Goal: Task Accomplishment & Management: Use online tool/utility

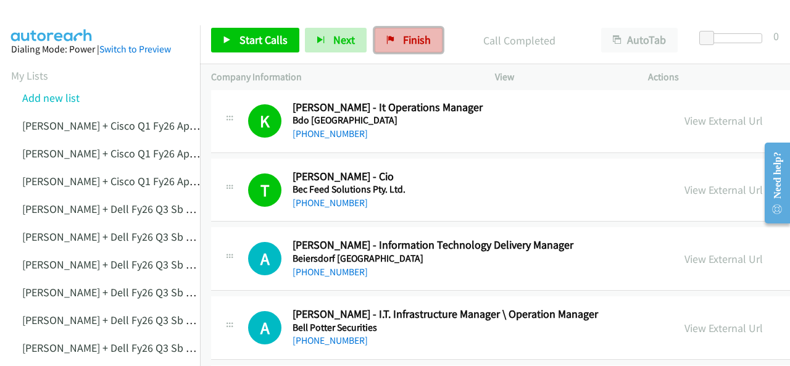
click at [403, 41] on span "Finish" at bounding box center [417, 40] width 28 height 14
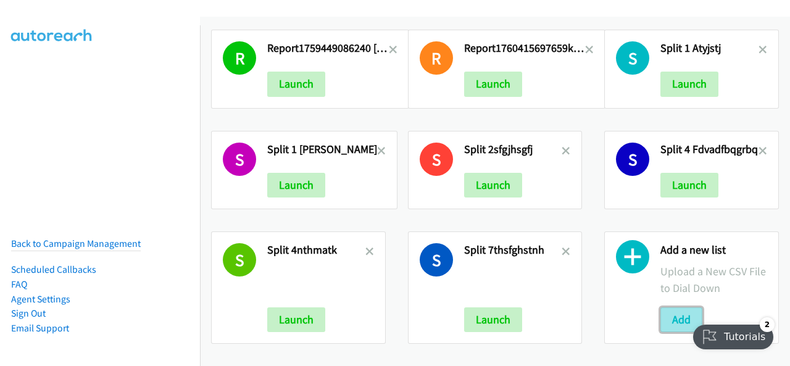
click at [674, 314] on button "Add" at bounding box center [682, 319] width 42 height 25
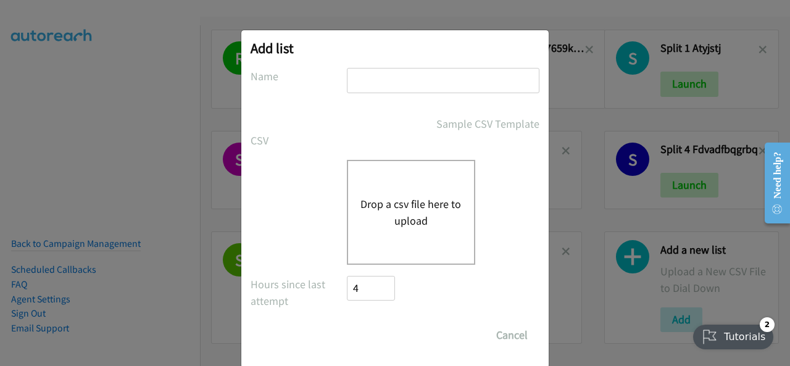
click at [378, 75] on input "text" at bounding box center [443, 80] width 193 height 25
drag, startPoint x: 377, startPoint y: 75, endPoint x: 353, endPoint y: 77, distance: 24.2
click at [353, 77] on input "text" at bounding box center [443, 80] width 193 height 25
paste input "Justin Lennert + Zoom Q3FY25 AI Concierge 29 Oct AUstyyj"
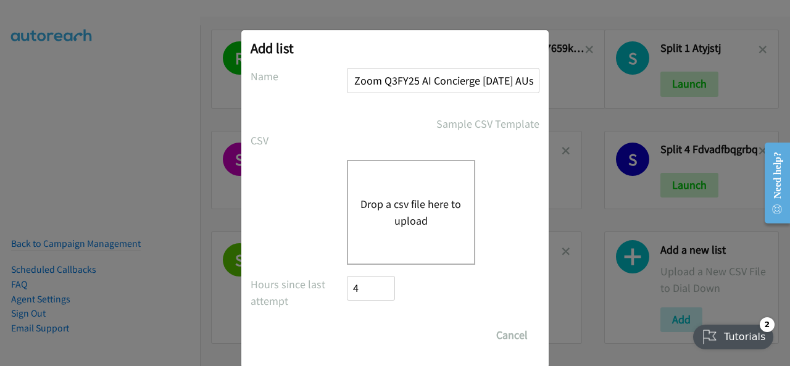
type input "Justin Lennert + Zoom Q3FY25 AI Concierge 29 Oct AUstyyj"
click at [380, 198] on button "Drop a csv file here to upload" at bounding box center [411, 212] width 101 height 33
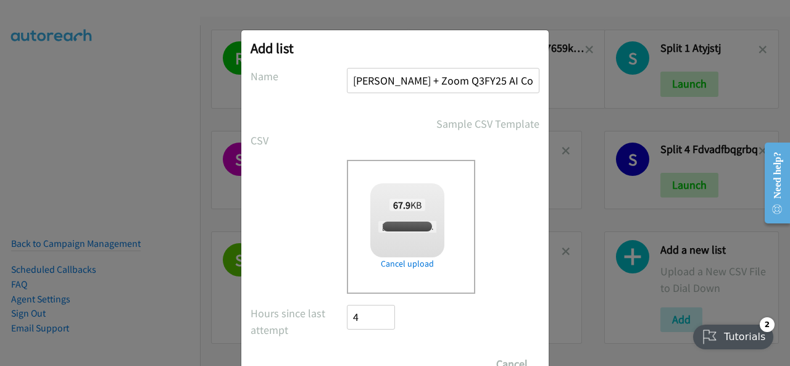
checkbox input "true"
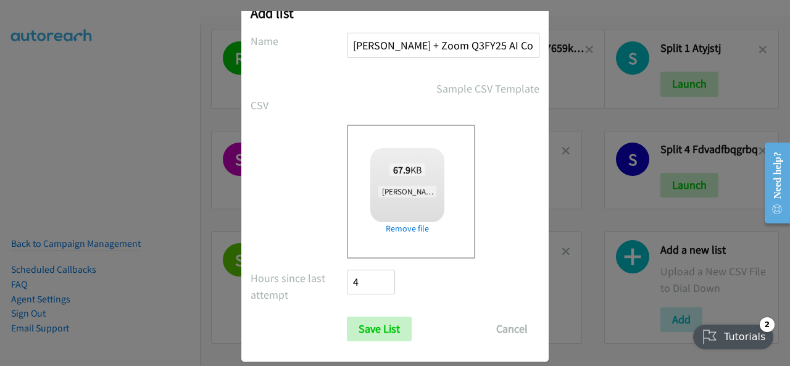
scroll to position [49, 0]
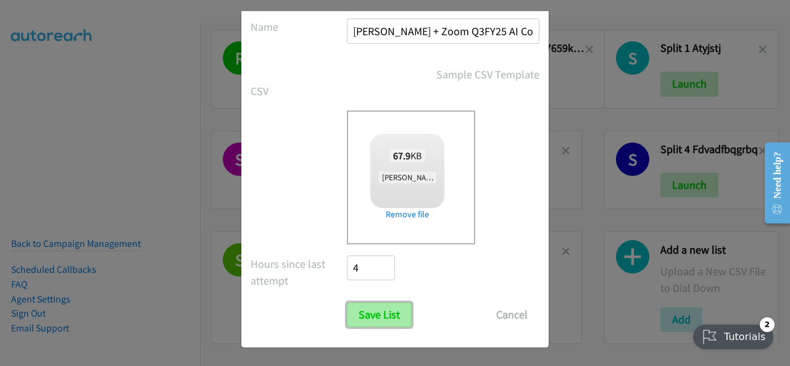
click at [362, 312] on input "Save List" at bounding box center [379, 315] width 65 height 25
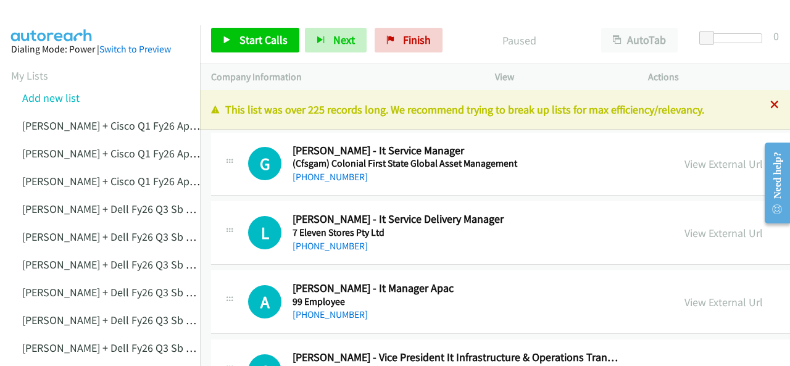
click at [771, 105] on icon at bounding box center [775, 105] width 9 height 9
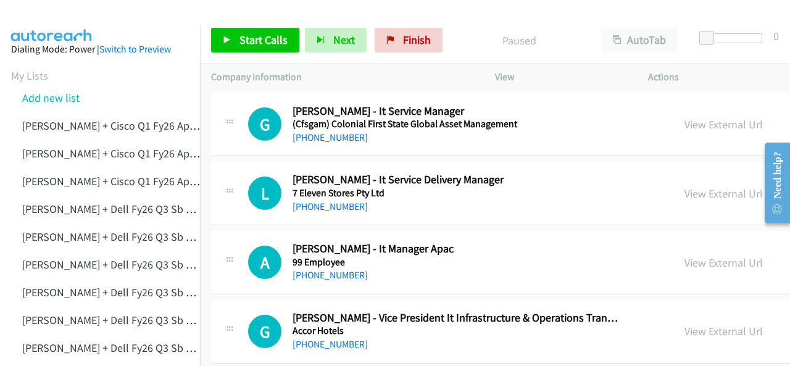
drag, startPoint x: 63, startPoint y: 12, endPoint x: 311, endPoint y: 55, distance: 251.9
click at [63, 12] on img at bounding box center [52, 21] width 93 height 43
click at [325, 134] on link "[PHONE_NUMBER]" at bounding box center [330, 138] width 75 height 12
click at [62, 18] on img at bounding box center [52, 21] width 93 height 43
click at [322, 207] on link "+61 452 544 187" at bounding box center [330, 207] width 75 height 12
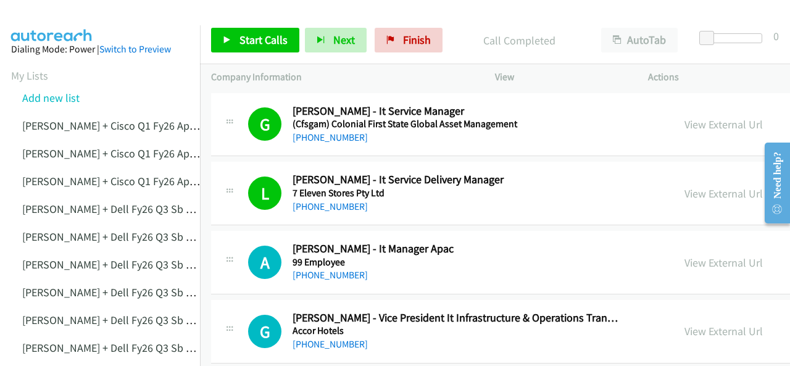
click at [62, 19] on img at bounding box center [52, 21] width 93 height 43
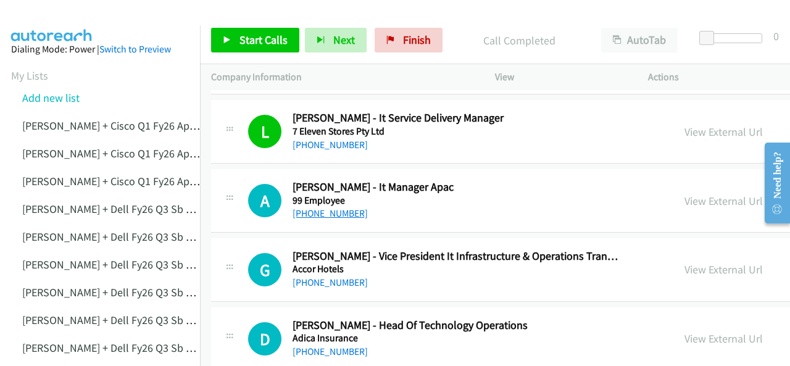
click at [321, 216] on link "+61 410 638 801" at bounding box center [330, 213] width 75 height 12
click at [59, 24] on img at bounding box center [52, 21] width 93 height 43
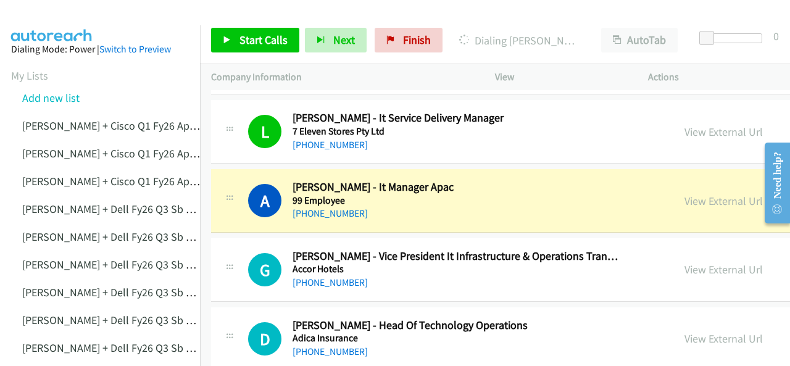
click at [68, 13] on img at bounding box center [52, 21] width 93 height 43
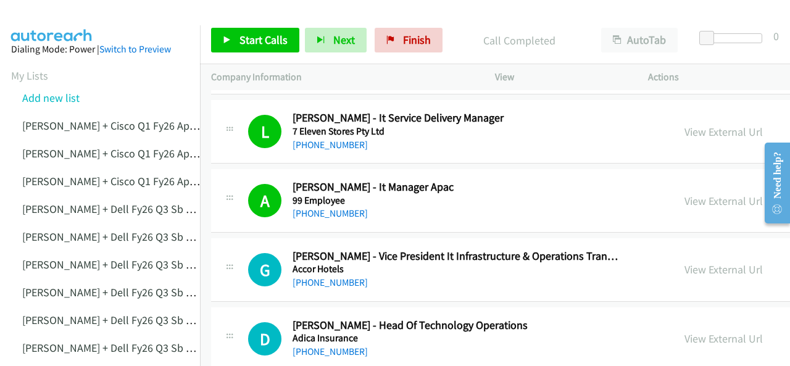
click at [69, 16] on img at bounding box center [52, 21] width 93 height 43
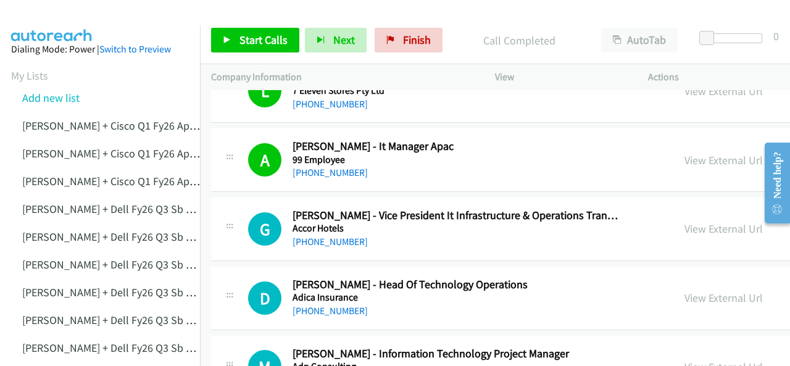
scroll to position [123, 0]
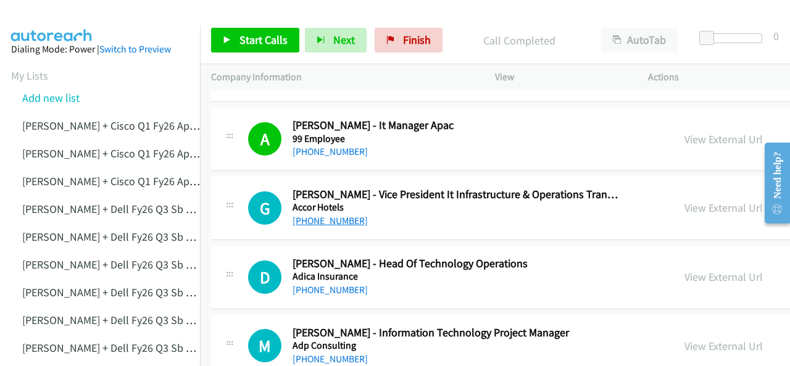
click at [311, 222] on link "[PHONE_NUMBER]" at bounding box center [330, 221] width 75 height 12
click at [35, 15] on img at bounding box center [52, 21] width 93 height 43
click at [321, 290] on link "+61 3 9616 9722" at bounding box center [330, 290] width 75 height 12
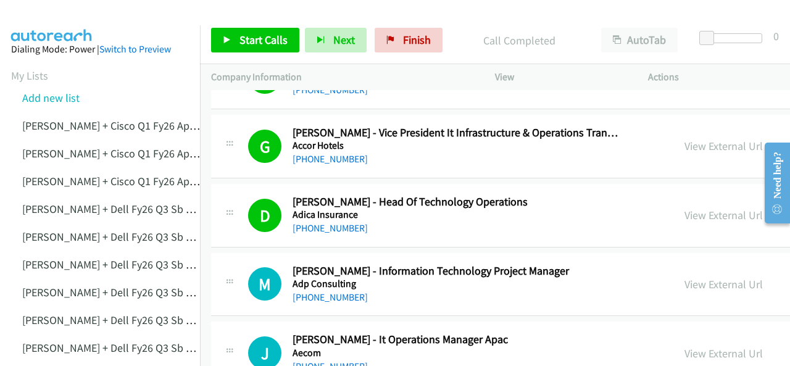
click at [59, 22] on img at bounding box center [52, 21] width 93 height 43
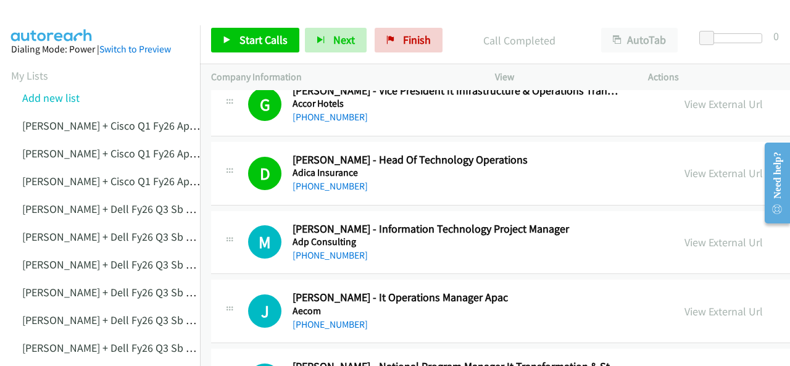
scroll to position [247, 0]
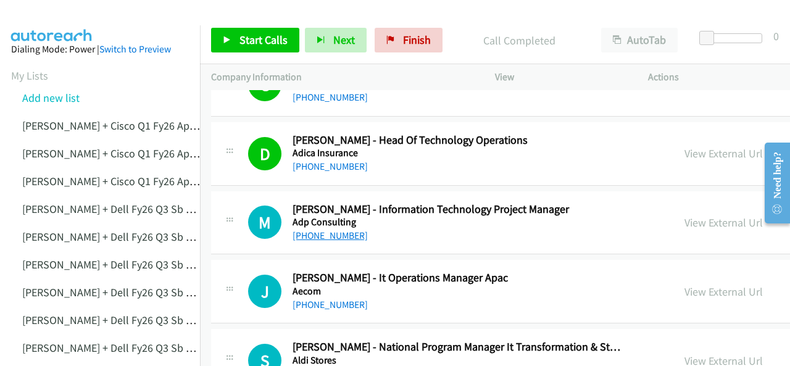
click at [327, 235] on link "+61 422 210 501" at bounding box center [330, 236] width 75 height 12
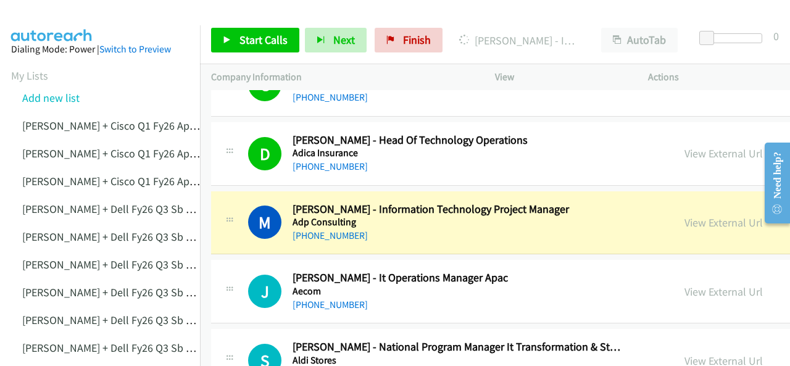
click at [78, 17] on img at bounding box center [52, 21] width 93 height 43
click at [38, 24] on img at bounding box center [52, 21] width 93 height 43
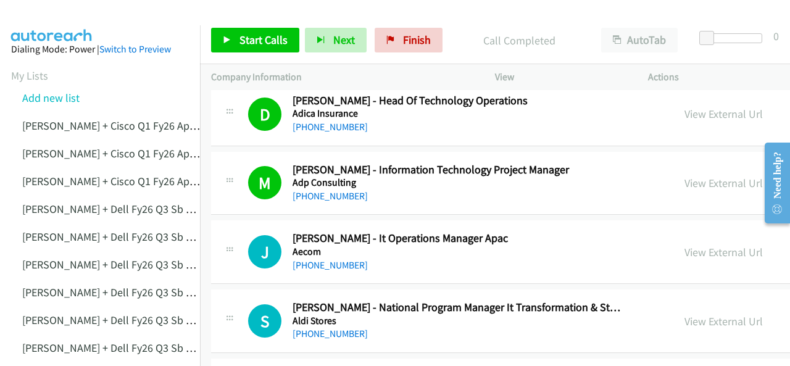
scroll to position [309, 0]
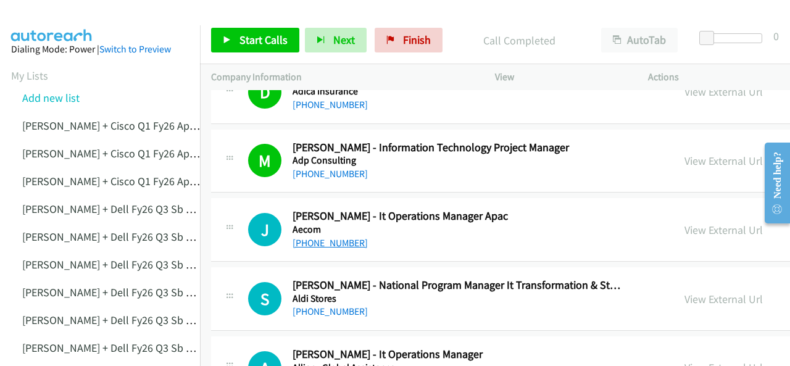
click at [316, 241] on link "[PHONE_NUMBER]" at bounding box center [330, 243] width 75 height 12
click at [42, 16] on img at bounding box center [52, 21] width 93 height 43
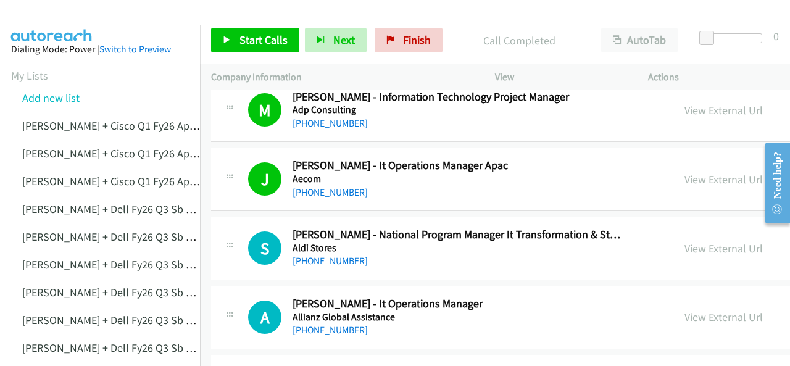
scroll to position [432, 0]
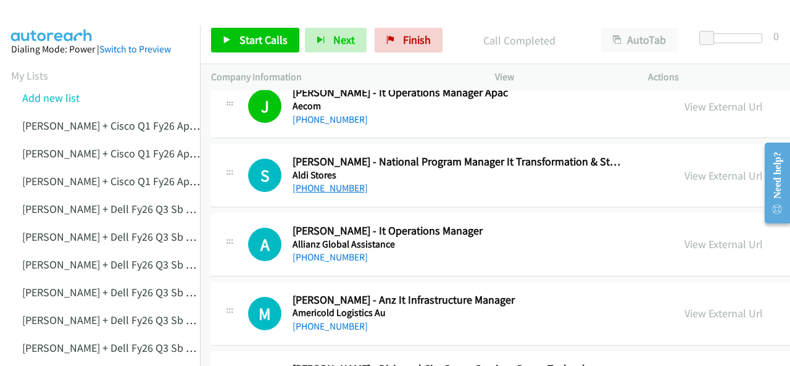
click at [321, 188] on link "+61 406 077 973" at bounding box center [330, 188] width 75 height 12
click at [58, 15] on img at bounding box center [52, 21] width 93 height 43
click at [319, 259] on link "[PHONE_NUMBER]" at bounding box center [330, 257] width 75 height 12
click at [70, 19] on img at bounding box center [52, 21] width 93 height 43
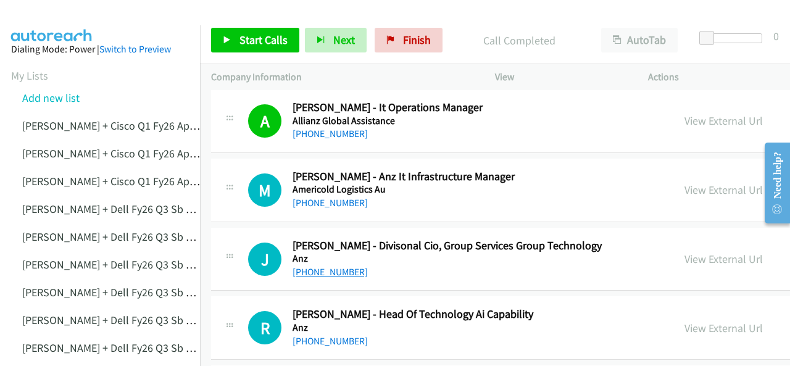
click at [307, 268] on link "+61 412 813 565" at bounding box center [330, 272] width 75 height 12
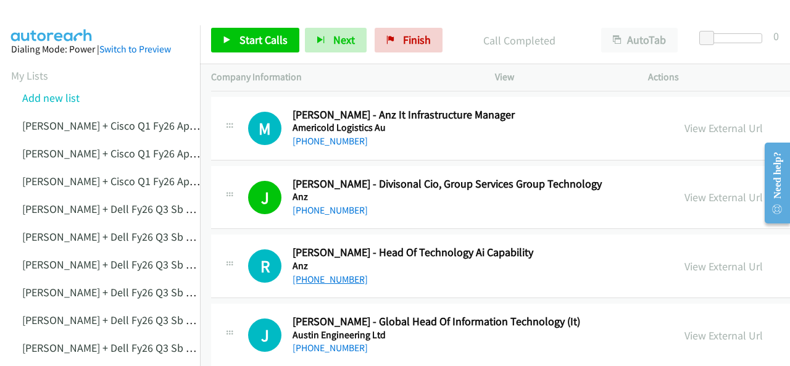
click at [328, 276] on link "+61 434 859 558" at bounding box center [330, 280] width 75 height 12
drag, startPoint x: 57, startPoint y: 25, endPoint x: 99, endPoint y: 51, distance: 49.0
click at [57, 24] on main "Start Calls Pause Next Finish Call Completed AutoTab AutoTab 0 Company Informat…" at bounding box center [395, 29] width 790 height 59
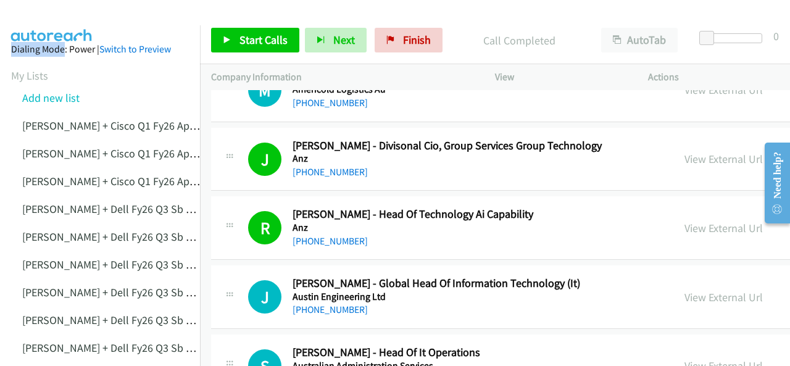
scroll to position [679, 0]
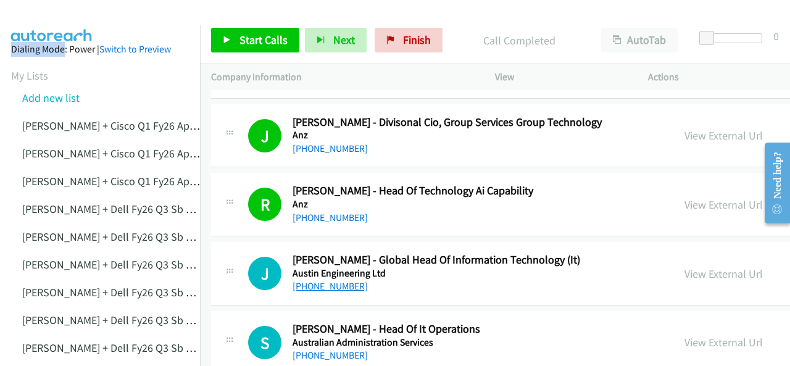
click at [320, 287] on link "[PHONE_NUMBER]" at bounding box center [330, 286] width 75 height 12
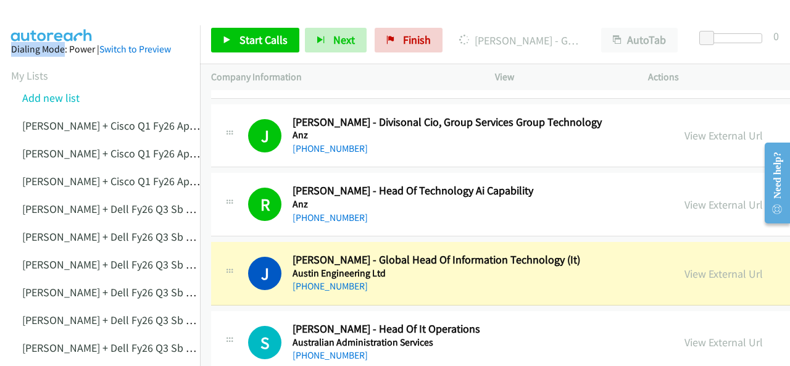
click at [65, 17] on img at bounding box center [52, 21] width 93 height 43
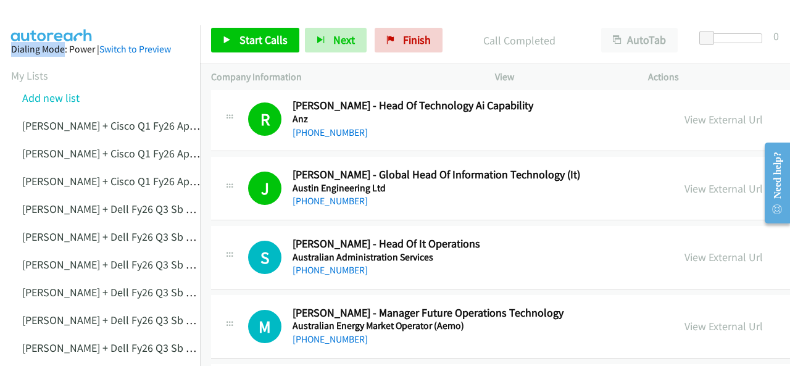
scroll to position [803, 0]
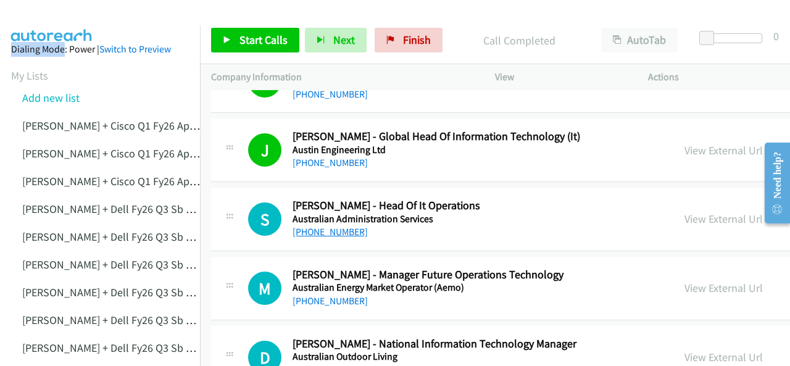
click at [315, 229] on link "[PHONE_NUMBER]" at bounding box center [330, 232] width 75 height 12
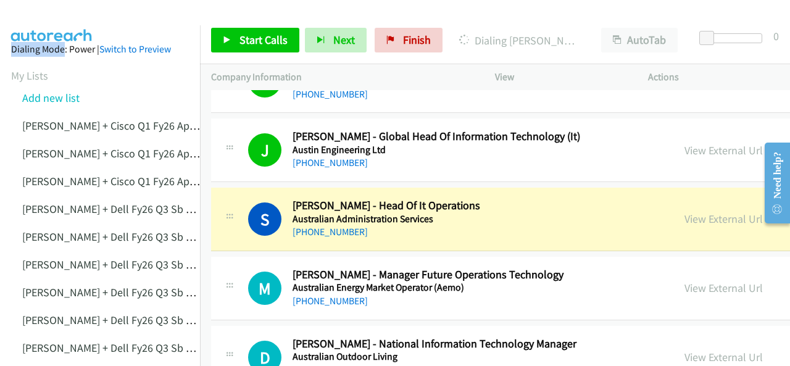
click at [49, 17] on img at bounding box center [52, 21] width 93 height 43
click at [685, 214] on link "View External Url" at bounding box center [724, 219] width 78 height 14
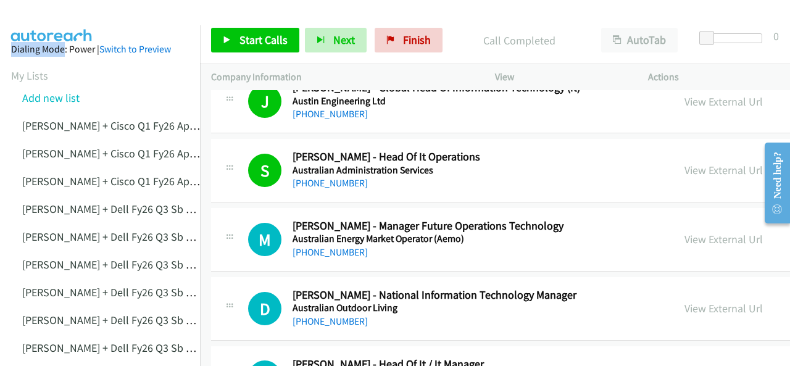
scroll to position [864, 0]
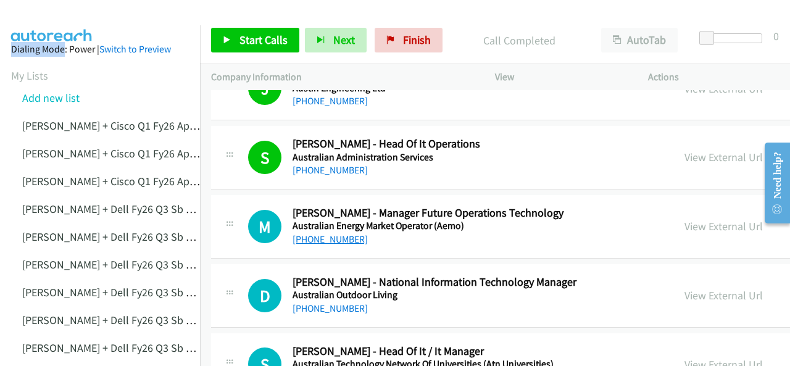
click at [320, 233] on link "[PHONE_NUMBER]" at bounding box center [330, 239] width 75 height 12
click at [49, 10] on img at bounding box center [52, 21] width 93 height 43
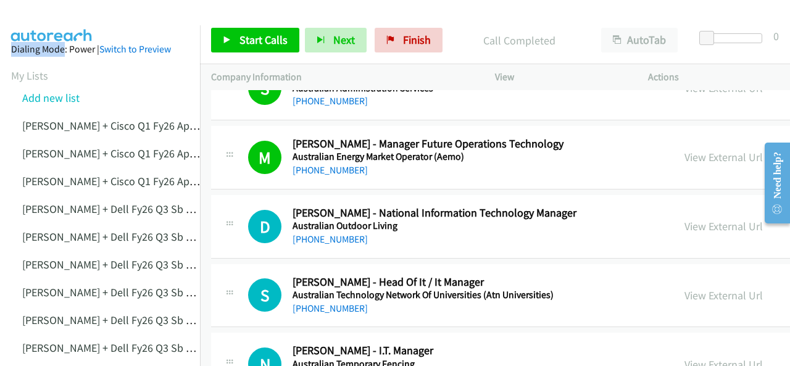
scroll to position [988, 0]
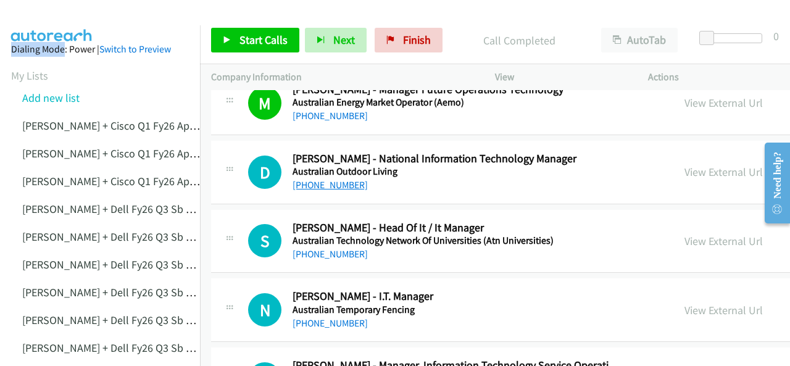
click at [336, 180] on link "[PHONE_NUMBER]" at bounding box center [330, 185] width 75 height 12
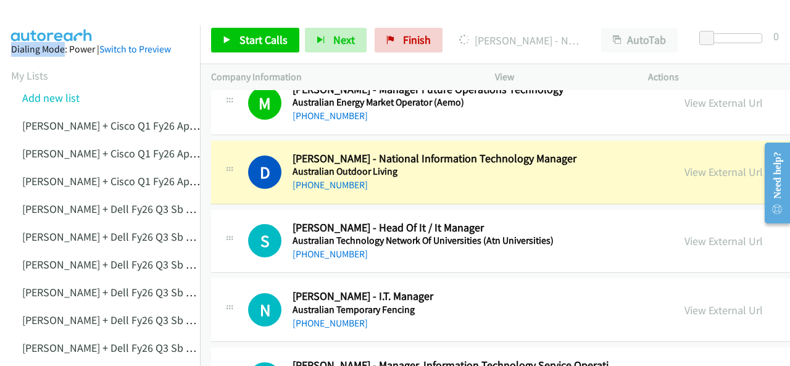
click at [40, 21] on img at bounding box center [52, 21] width 93 height 43
click at [685, 169] on link "View External Url" at bounding box center [724, 172] width 78 height 14
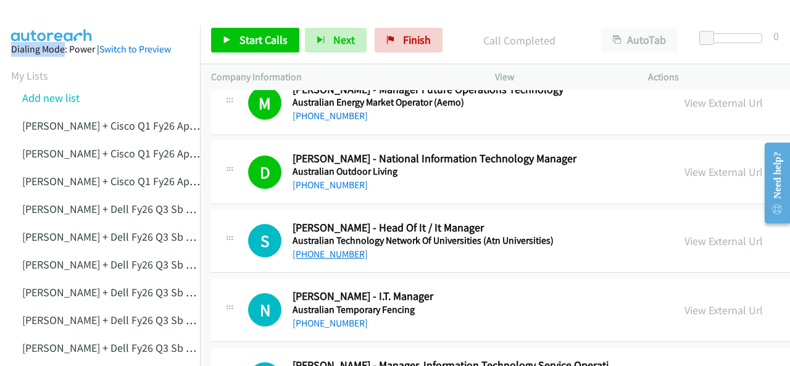
click at [314, 249] on link "+61 2 9251 8055" at bounding box center [330, 254] width 75 height 12
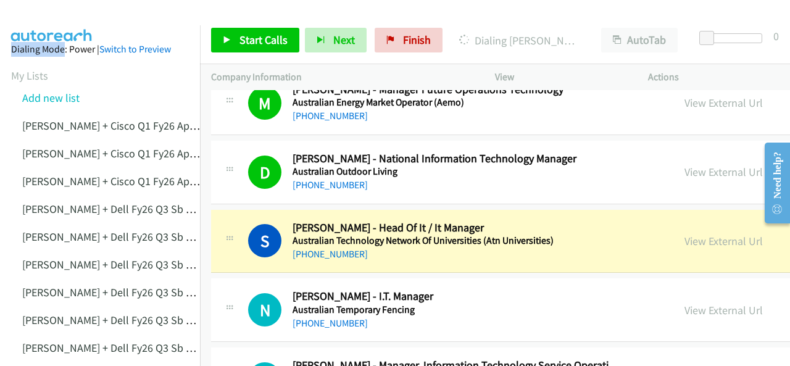
click at [51, 20] on img at bounding box center [52, 21] width 93 height 43
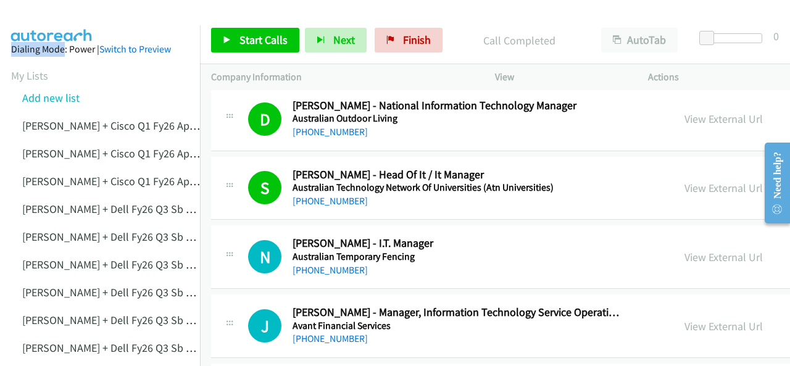
scroll to position [1111, 0]
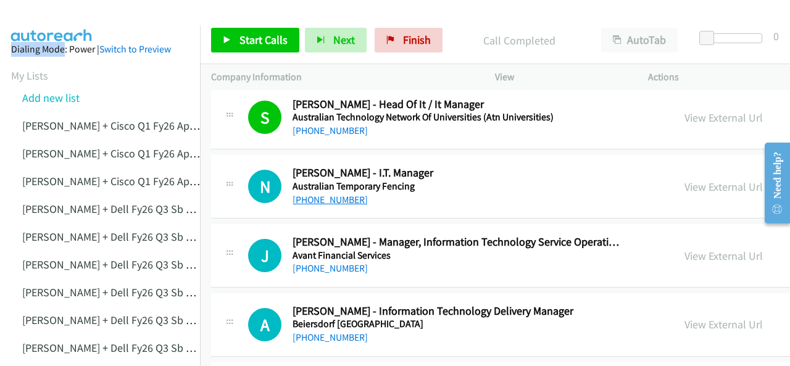
click at [318, 194] on link "[PHONE_NUMBER]" at bounding box center [330, 200] width 75 height 12
click at [68, 20] on img at bounding box center [52, 21] width 93 height 43
click at [317, 264] on link "+61 404 620 852" at bounding box center [330, 268] width 75 height 12
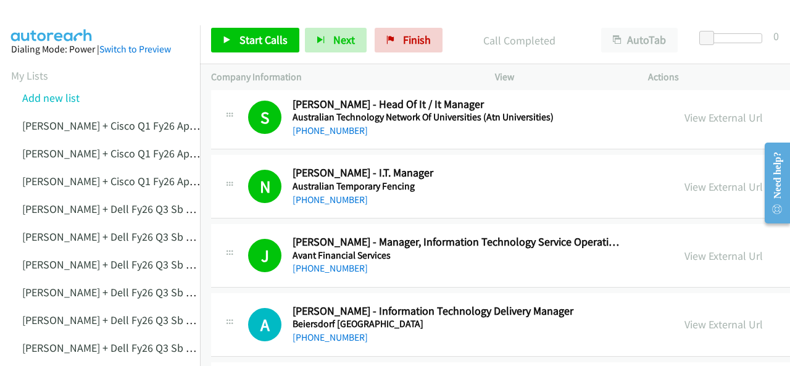
drag, startPoint x: 73, startPoint y: 26, endPoint x: 65, endPoint y: 26, distance: 7.4
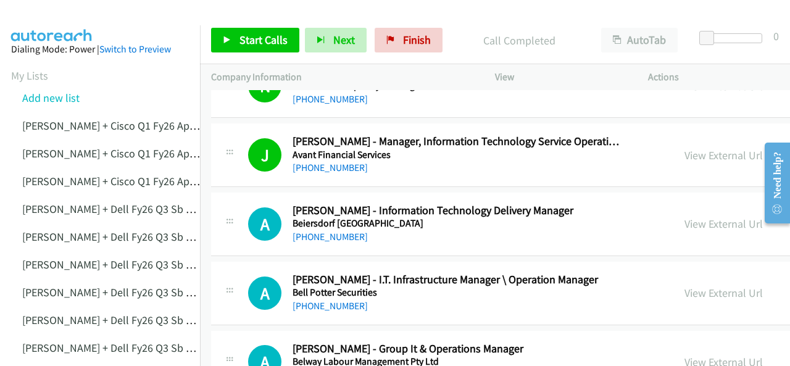
scroll to position [1235, 0]
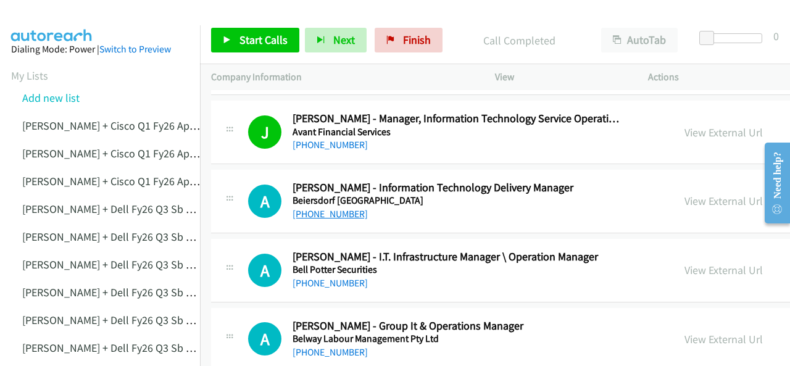
click at [315, 209] on link "[PHONE_NUMBER]" at bounding box center [330, 214] width 75 height 12
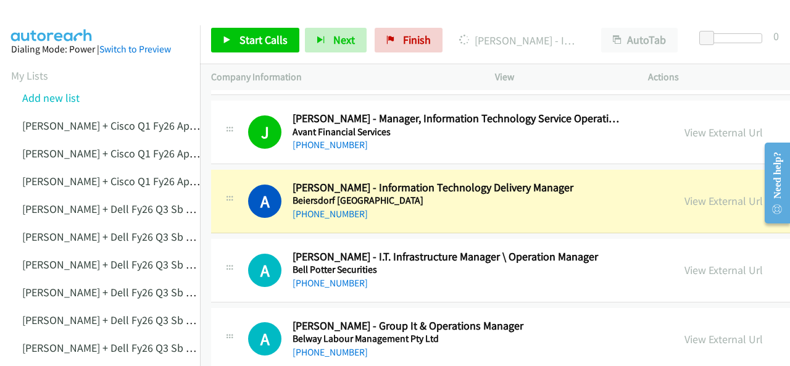
click at [66, 19] on img at bounding box center [52, 21] width 93 height 43
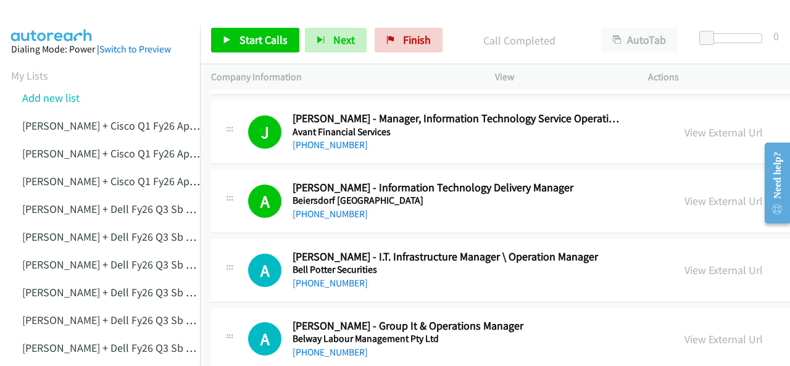
click at [57, 22] on img at bounding box center [52, 21] width 93 height 43
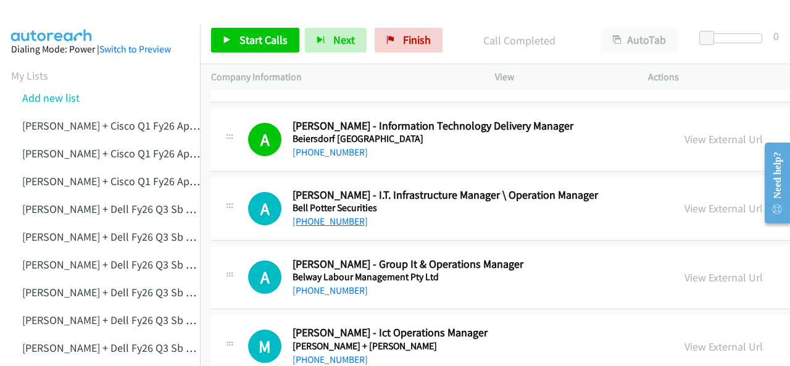
click at [329, 215] on link "[PHONE_NUMBER]" at bounding box center [330, 221] width 75 height 12
click at [50, 12] on img at bounding box center [52, 21] width 93 height 43
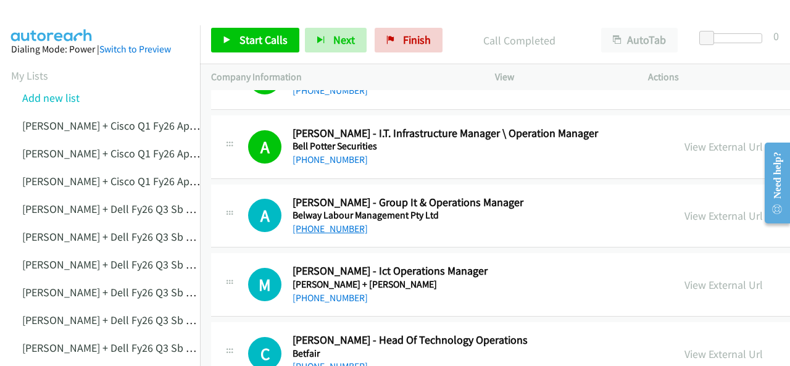
click at [303, 227] on link "[PHONE_NUMBER]" at bounding box center [330, 229] width 75 height 12
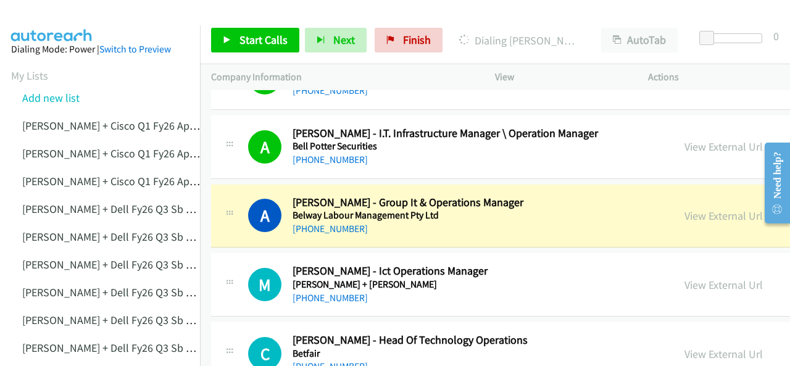
click at [74, 14] on img at bounding box center [52, 21] width 93 height 43
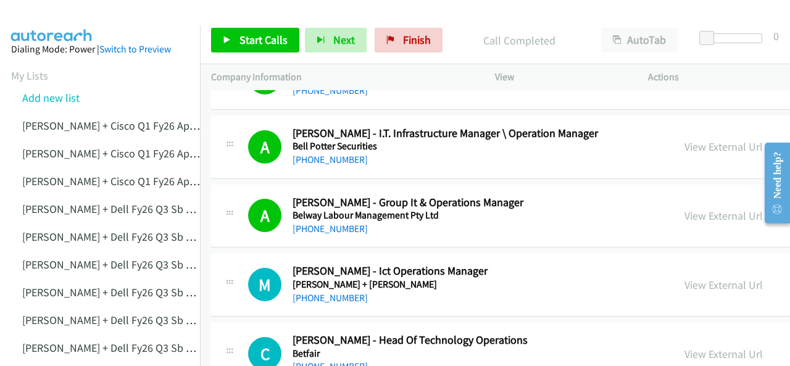
click at [70, 12] on img at bounding box center [52, 21] width 93 height 43
click at [325, 294] on link "[PHONE_NUMBER]" at bounding box center [330, 298] width 75 height 12
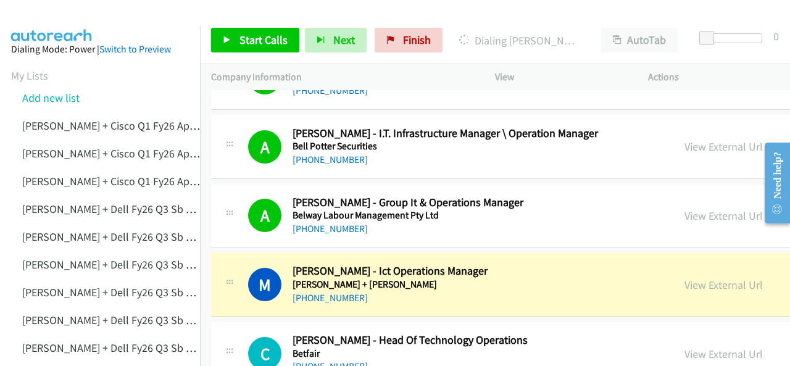
drag, startPoint x: 38, startPoint y: 20, endPoint x: 46, endPoint y: 21, distance: 8.1
click at [38, 20] on img at bounding box center [52, 21] width 93 height 43
click at [685, 279] on link "View External Url" at bounding box center [724, 285] width 78 height 14
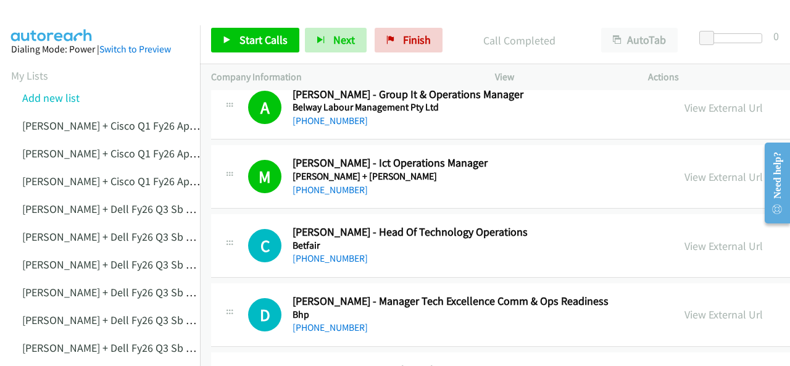
scroll to position [1482, 0]
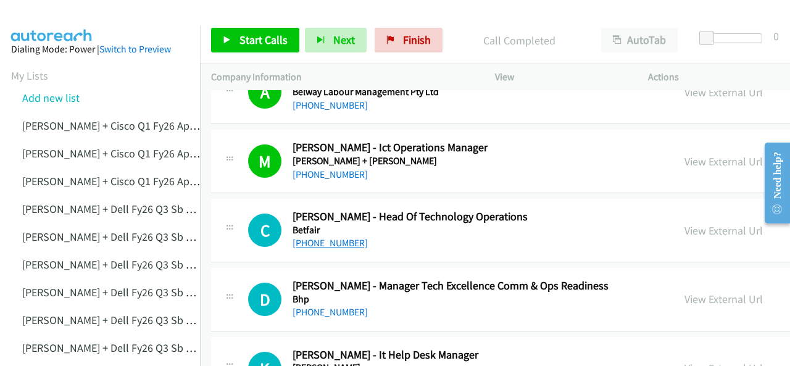
click at [325, 239] on link "[PHONE_NUMBER]" at bounding box center [330, 243] width 75 height 12
click at [59, 19] on img at bounding box center [52, 21] width 93 height 43
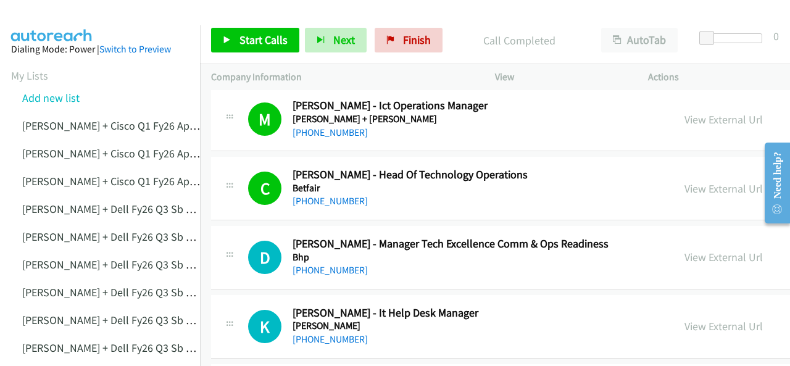
scroll to position [1544, 0]
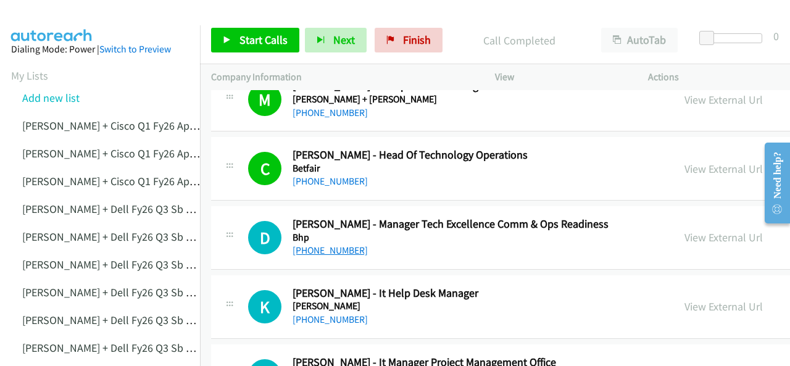
click at [325, 245] on link "[PHONE_NUMBER]" at bounding box center [330, 251] width 75 height 12
click at [72, 15] on img at bounding box center [52, 21] width 93 height 43
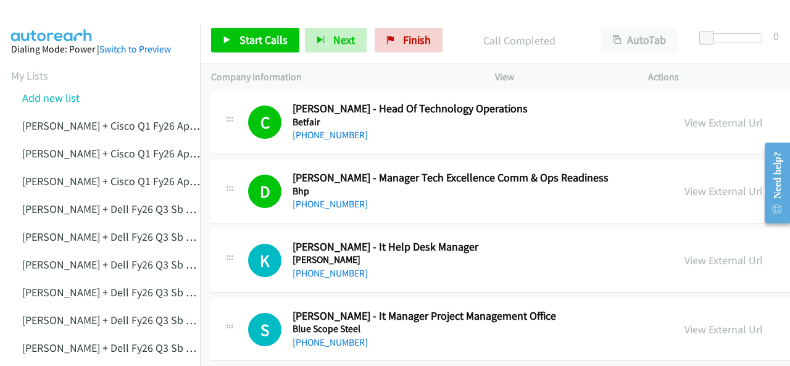
scroll to position [1605, 0]
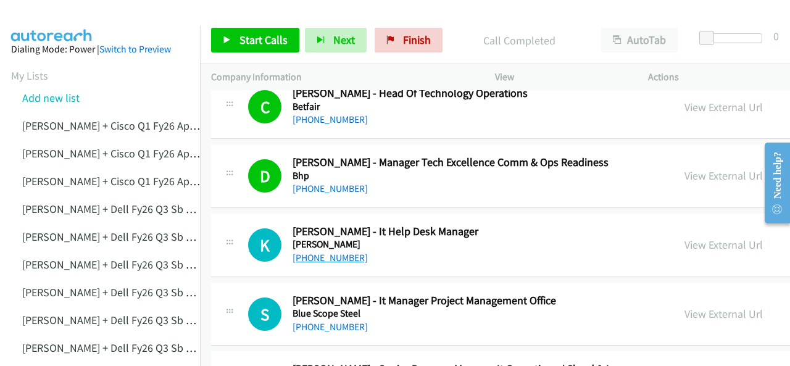
click at [319, 254] on link "[PHONE_NUMBER]" at bounding box center [330, 258] width 75 height 12
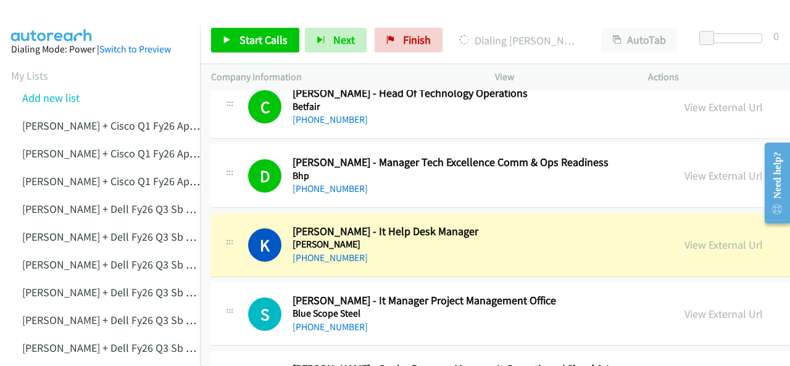
click at [53, 23] on img at bounding box center [52, 21] width 93 height 43
click at [685, 238] on link "View External Url" at bounding box center [724, 245] width 78 height 14
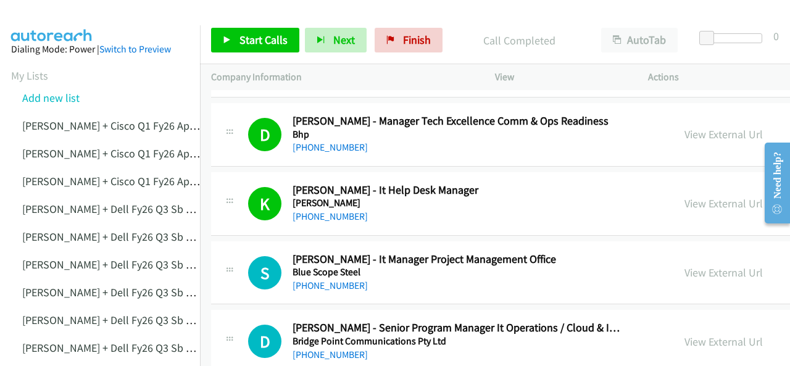
scroll to position [1667, 0]
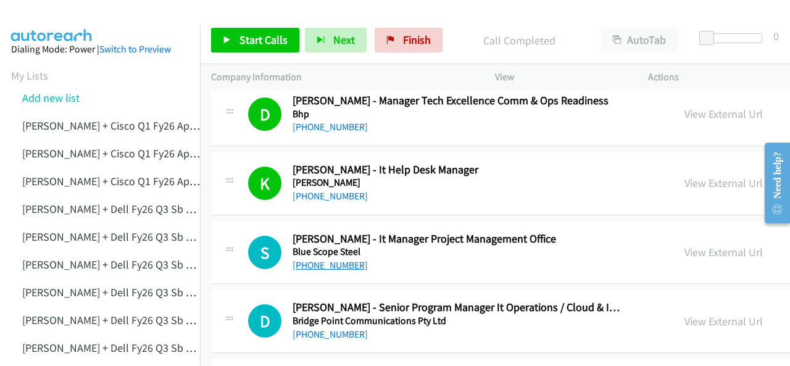
click at [311, 261] on link "[PHONE_NUMBER]" at bounding box center [330, 265] width 75 height 12
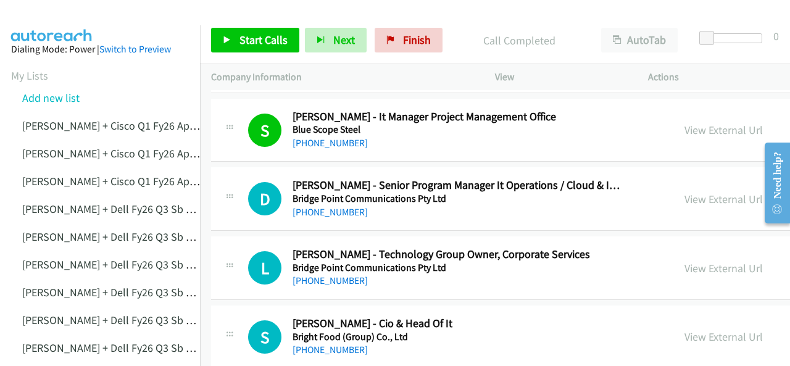
scroll to position [1791, 0]
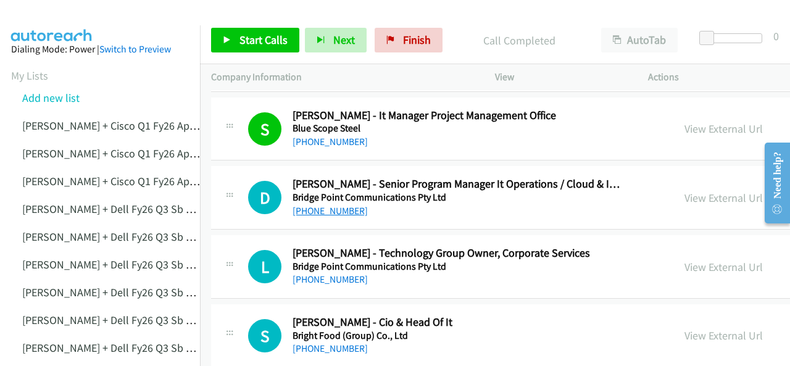
click at [319, 205] on link "[PHONE_NUMBER]" at bounding box center [330, 211] width 75 height 12
click at [63, 20] on img at bounding box center [52, 21] width 93 height 43
click at [48, 22] on img at bounding box center [52, 21] width 93 height 43
click at [319, 277] on link "[PHONE_NUMBER]" at bounding box center [330, 280] width 75 height 12
click at [57, 11] on img at bounding box center [52, 21] width 93 height 43
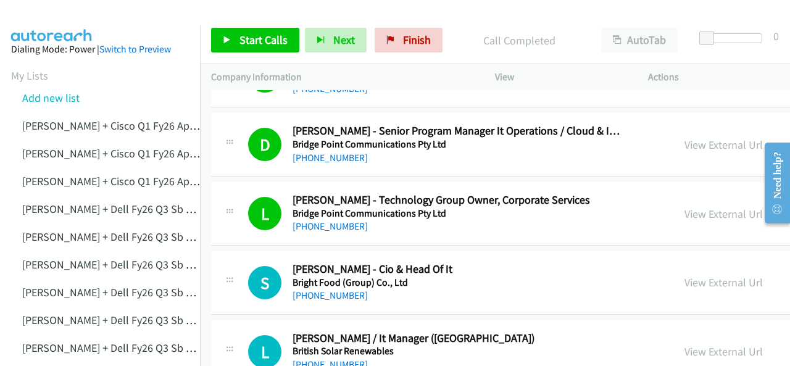
scroll to position [1914, 0]
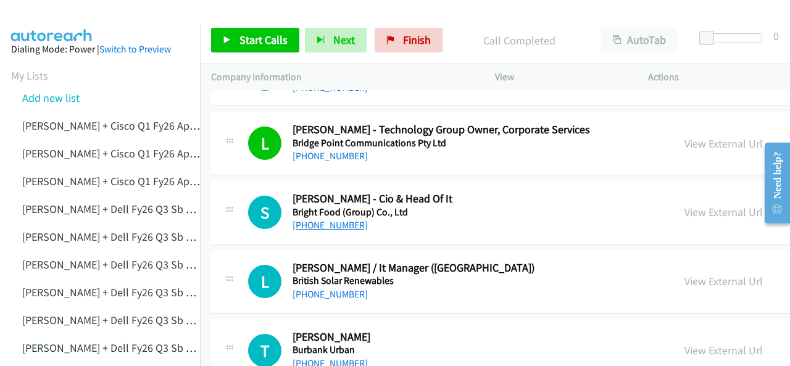
click at [324, 219] on link "[PHONE_NUMBER]" at bounding box center [330, 225] width 75 height 12
click at [54, 15] on img at bounding box center [52, 21] width 93 height 43
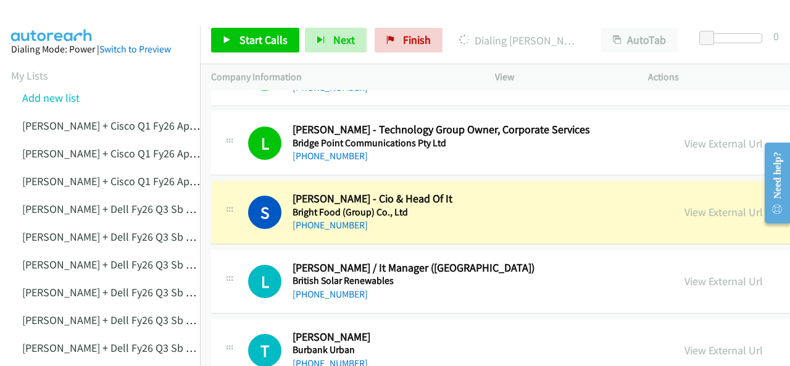
drag, startPoint x: 72, startPoint y: 19, endPoint x: 82, endPoint y: 18, distance: 9.3
click at [72, 19] on img at bounding box center [52, 21] width 93 height 43
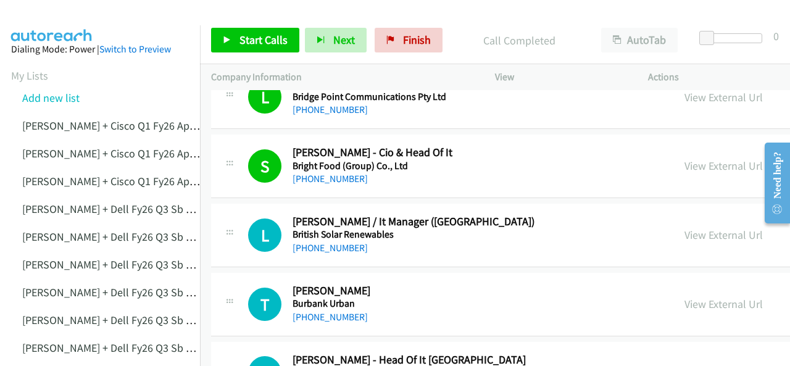
scroll to position [2038, 0]
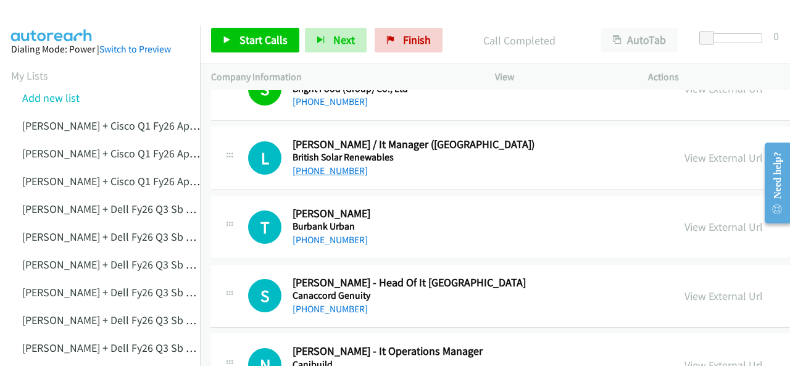
click at [319, 165] on link "+61 419 142 985" at bounding box center [330, 171] width 75 height 12
click at [61, 14] on img at bounding box center [52, 21] width 93 height 43
click at [314, 234] on link "[PHONE_NUMBER]" at bounding box center [330, 240] width 75 height 12
click at [46, 14] on img at bounding box center [52, 21] width 93 height 43
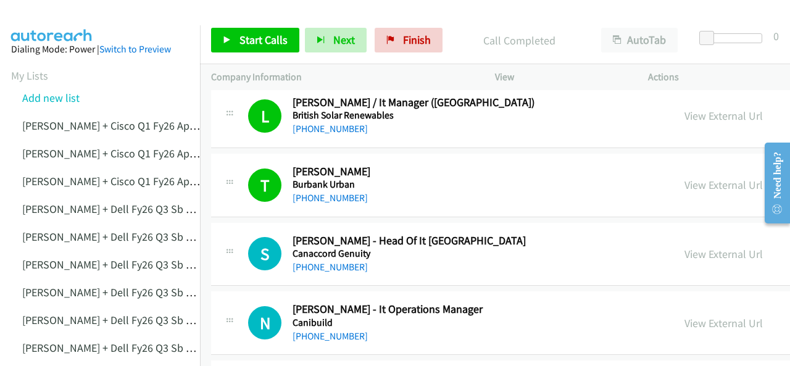
scroll to position [2099, 0]
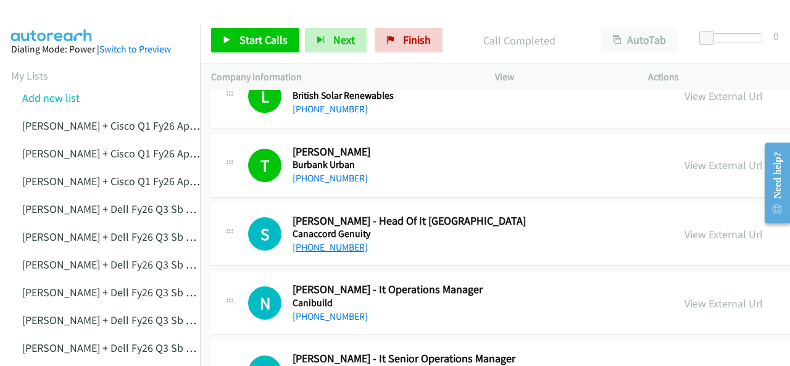
click at [333, 241] on link "[PHONE_NUMBER]" at bounding box center [330, 247] width 75 height 12
click at [57, 14] on img at bounding box center [52, 21] width 93 height 43
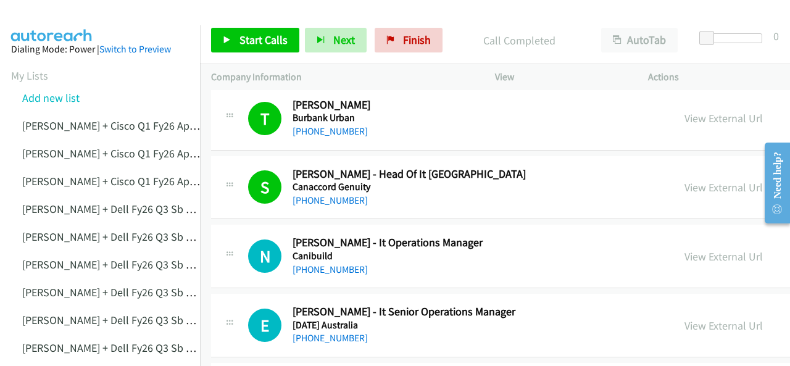
scroll to position [2161, 0]
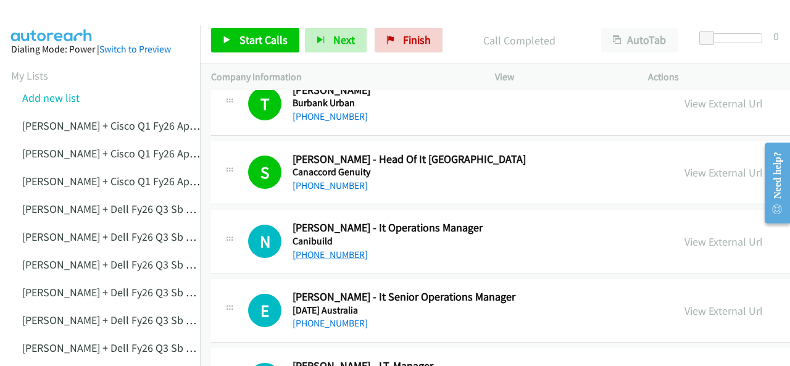
click at [326, 249] on link "[PHONE_NUMBER]" at bounding box center [330, 255] width 75 height 12
drag, startPoint x: 78, startPoint y: 18, endPoint x: 85, endPoint y: 19, distance: 6.2
click at [78, 18] on img at bounding box center [52, 21] width 93 height 43
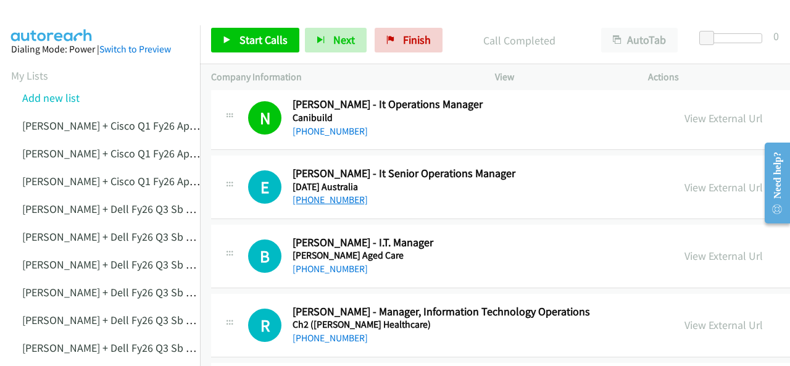
click at [325, 194] on link "[PHONE_NUMBER]" at bounding box center [330, 200] width 75 height 12
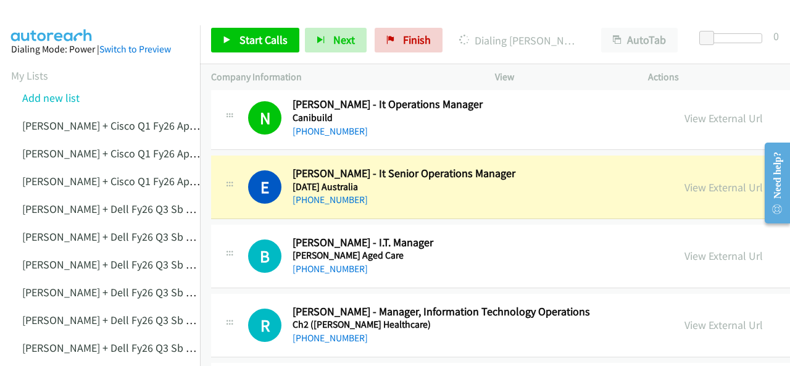
click at [54, 19] on img at bounding box center [52, 21] width 93 height 43
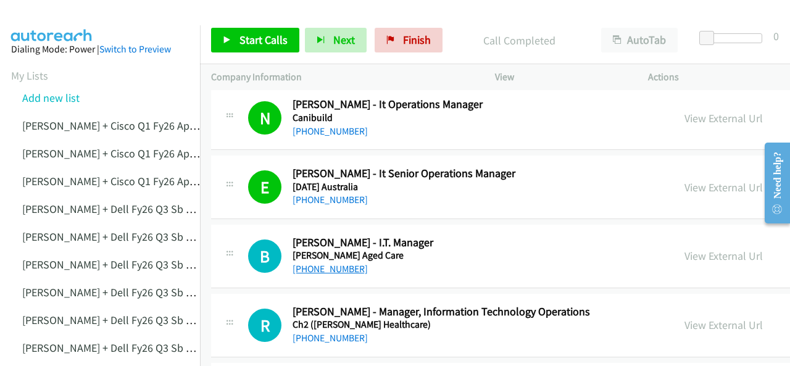
click at [340, 263] on link "[PHONE_NUMBER]" at bounding box center [330, 269] width 75 height 12
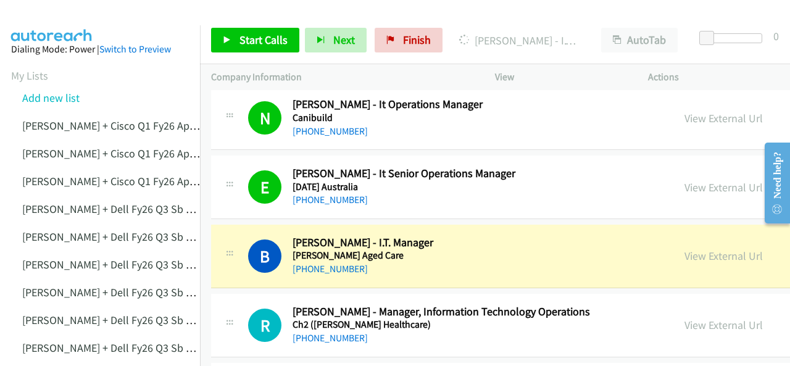
click at [35, 15] on img at bounding box center [52, 21] width 93 height 43
click at [685, 249] on link "View External Url" at bounding box center [724, 256] width 78 height 14
